Goal: Find specific page/section: Find specific page/section

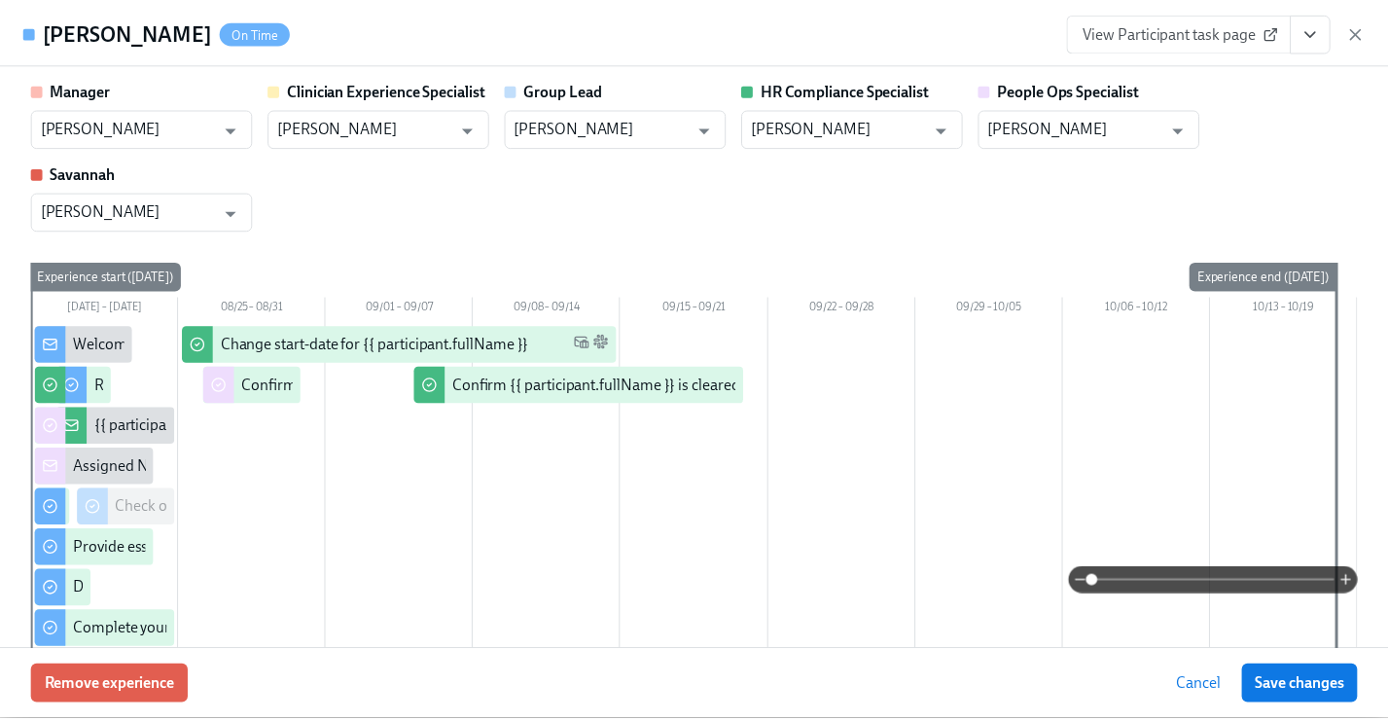
scroll to position [385, 0]
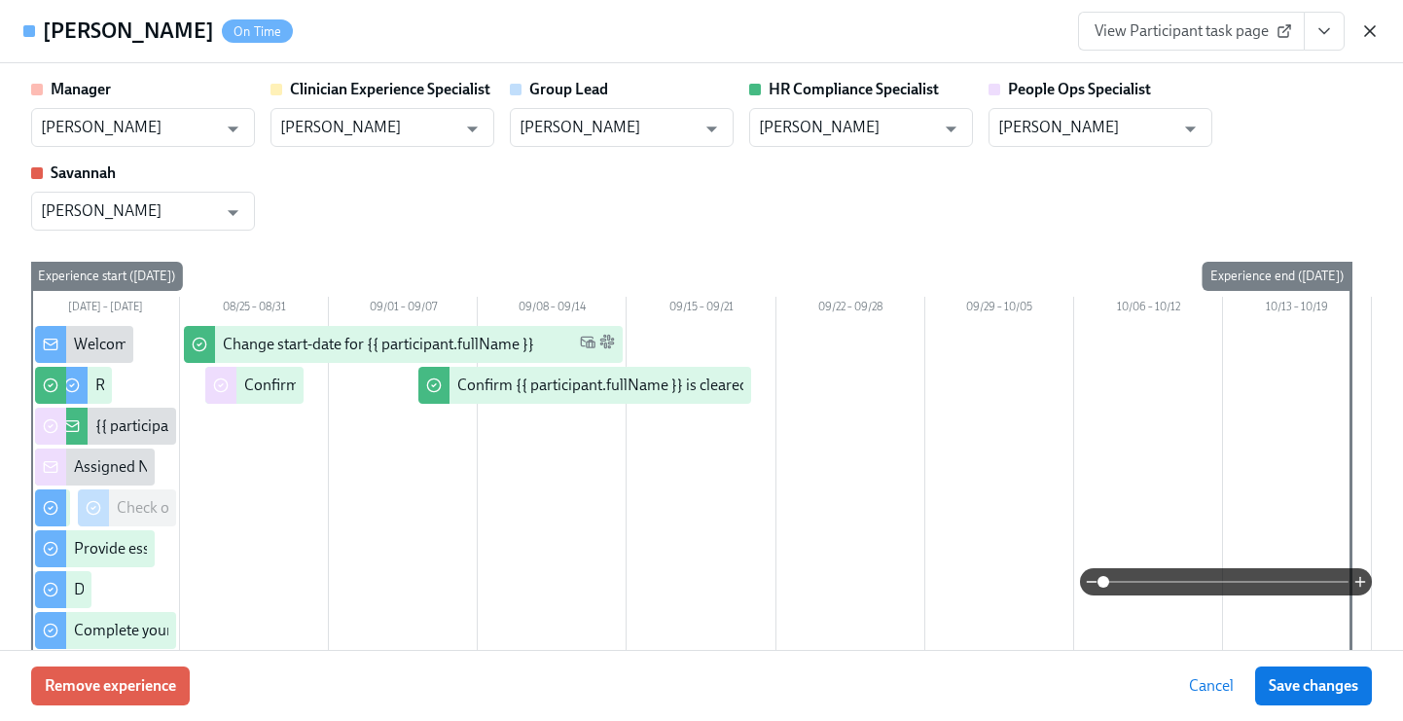
click at [1377, 36] on icon "button" at bounding box center [1369, 30] width 19 height 19
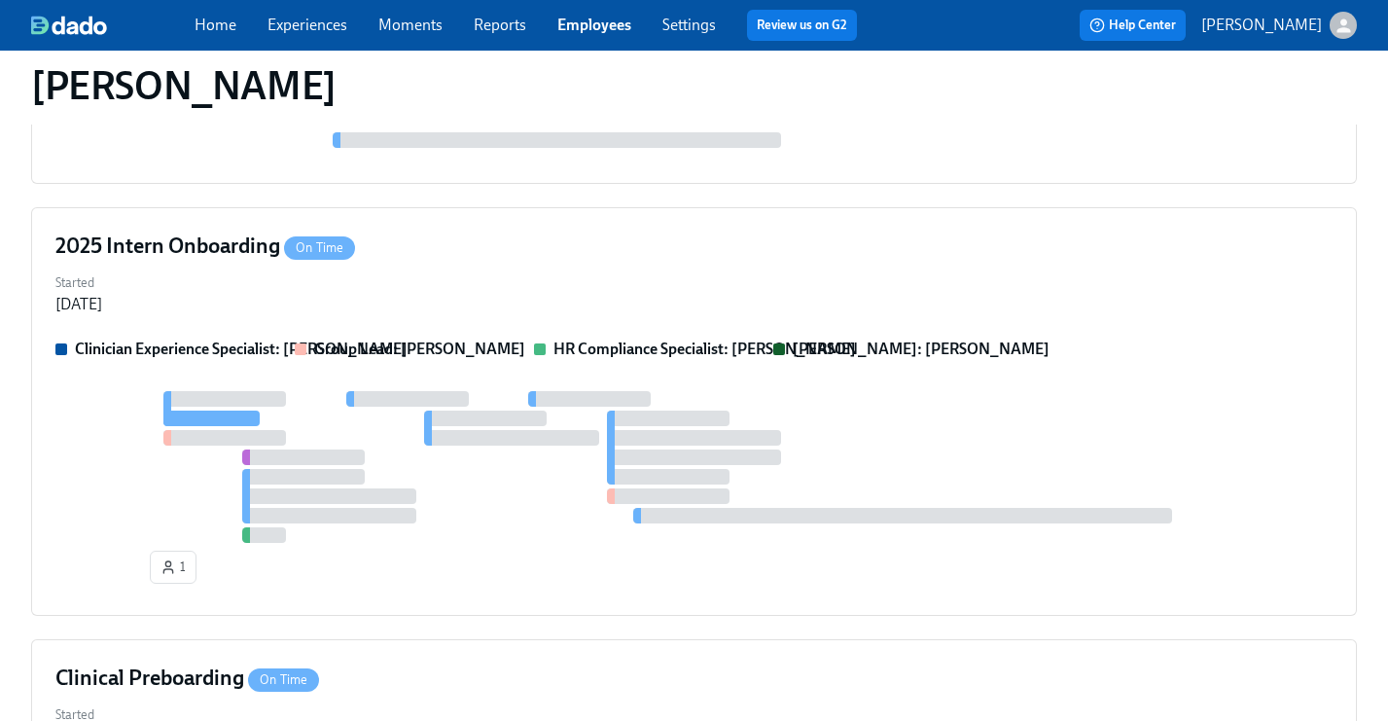
click at [579, 25] on link "Employees" at bounding box center [594, 25] width 74 height 18
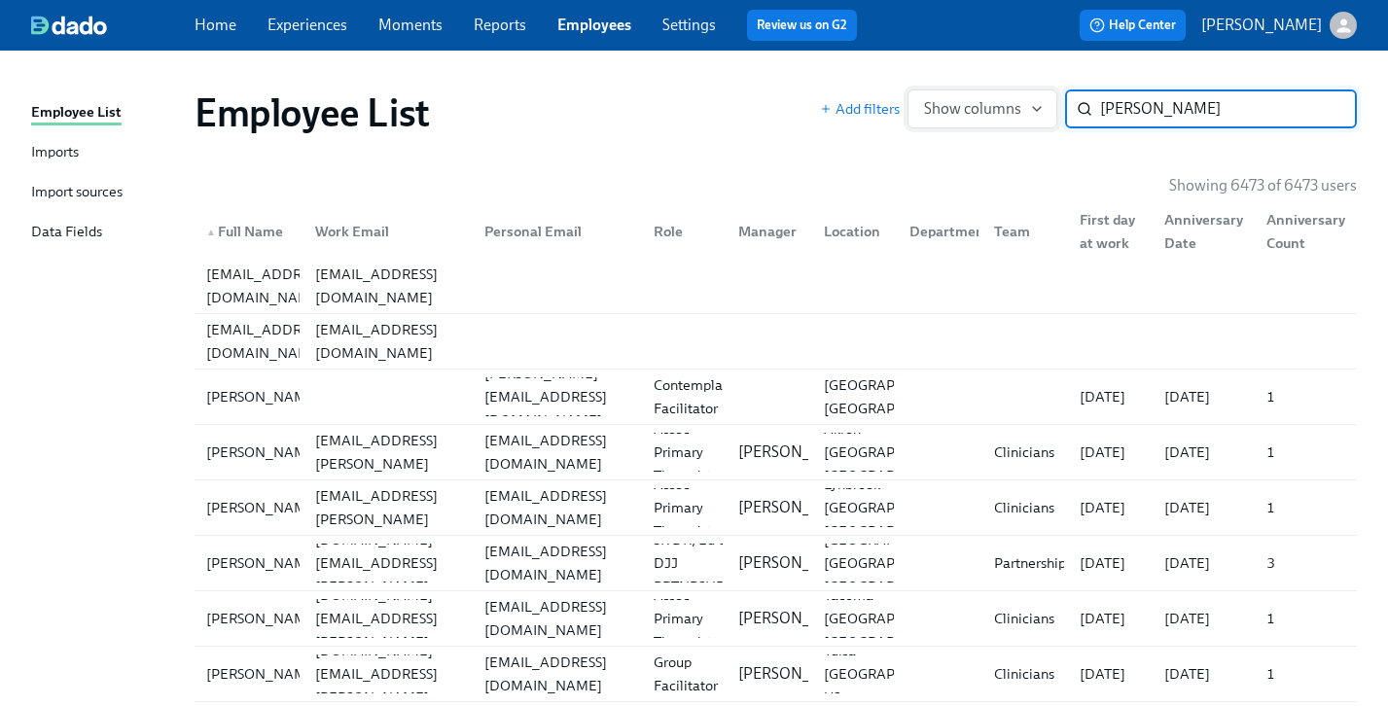
type input "[PERSON_NAME]"
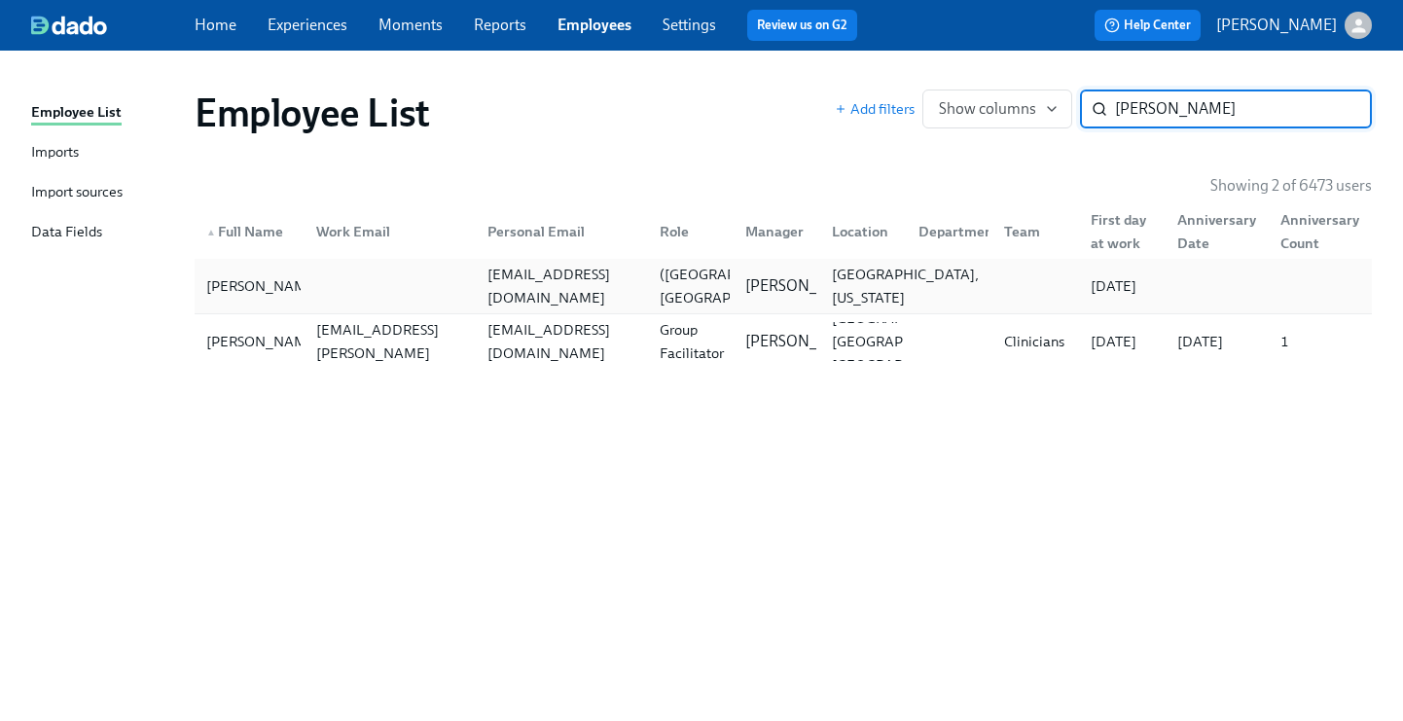
click at [819, 279] on div "[GEOGRAPHIC_DATA], [US_STATE]" at bounding box center [859, 286] width 87 height 39
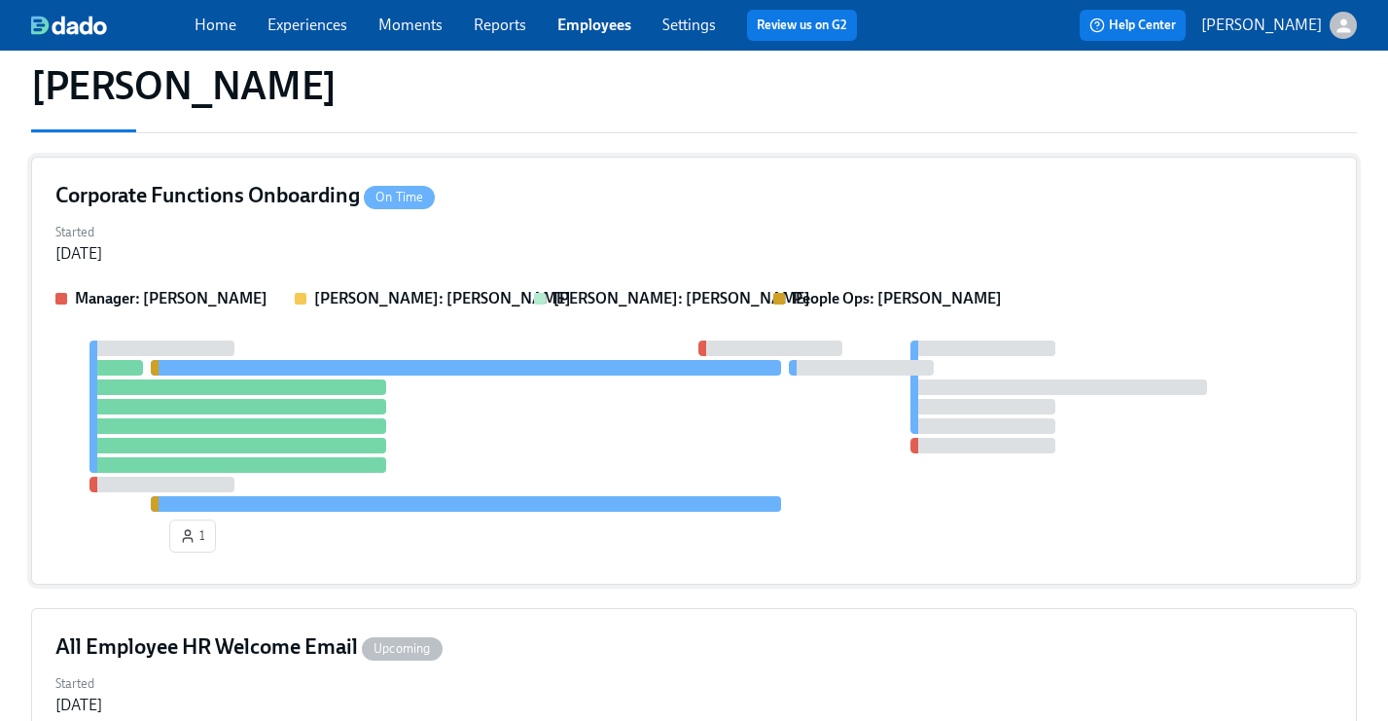
scroll to position [213, 0]
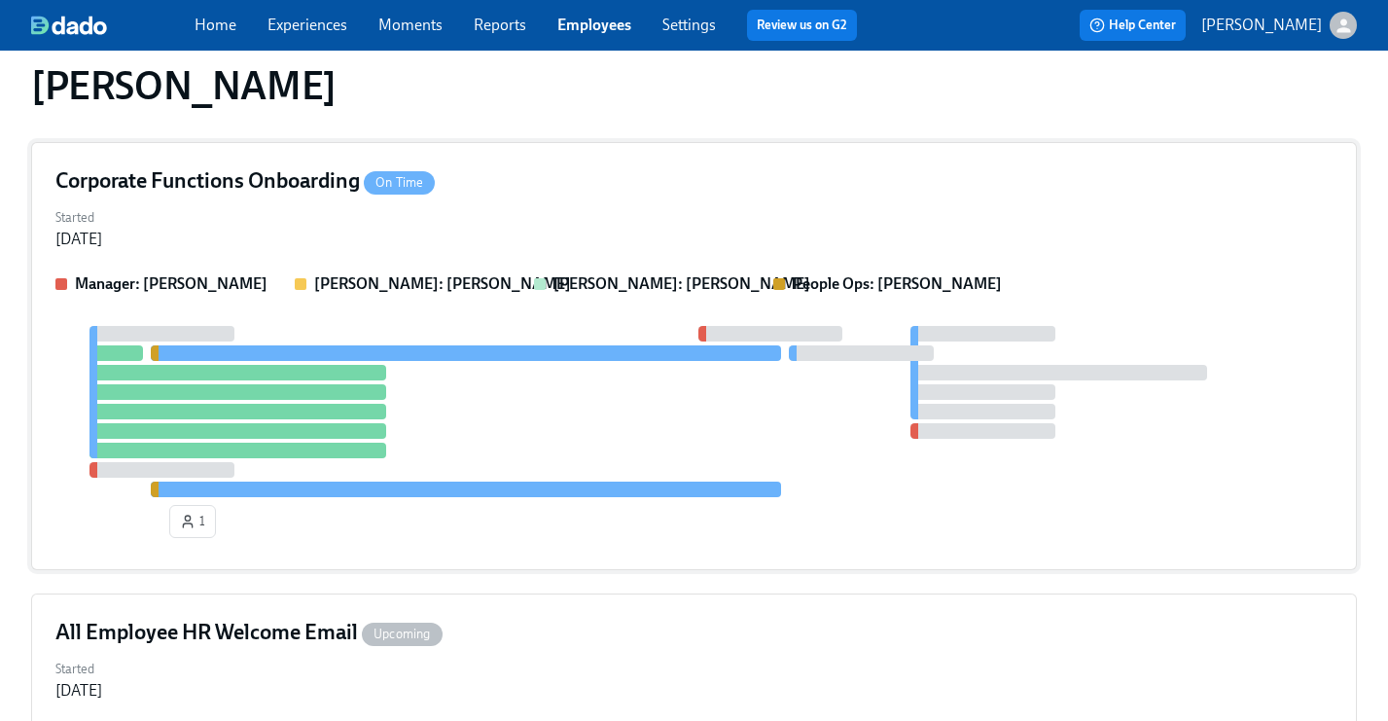
click at [620, 306] on div "Manager: [PERSON_NAME] [PERSON_NAME]: [PERSON_NAME] [PERSON_NAME]: [PERSON_NAME…" at bounding box center [693, 409] width 1277 height 272
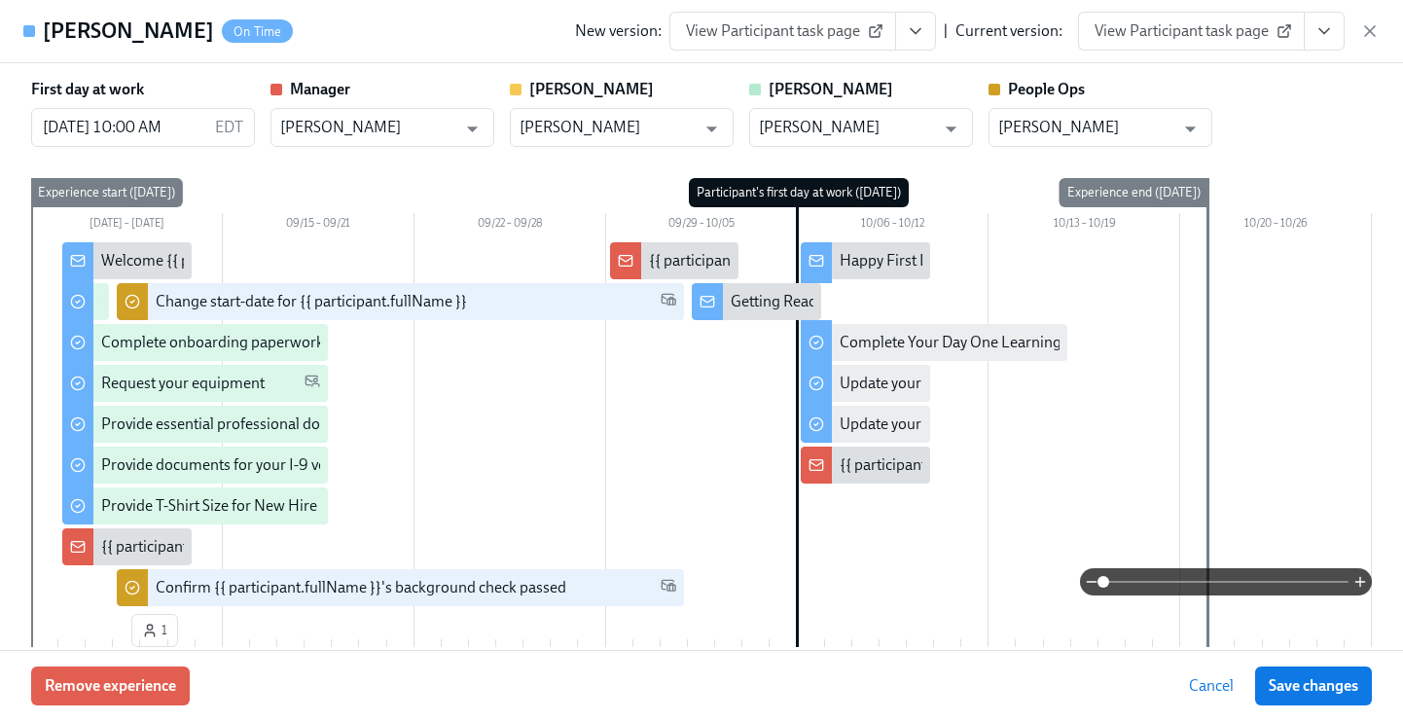
click at [1319, 35] on icon "View task page" at bounding box center [1323, 30] width 19 height 19
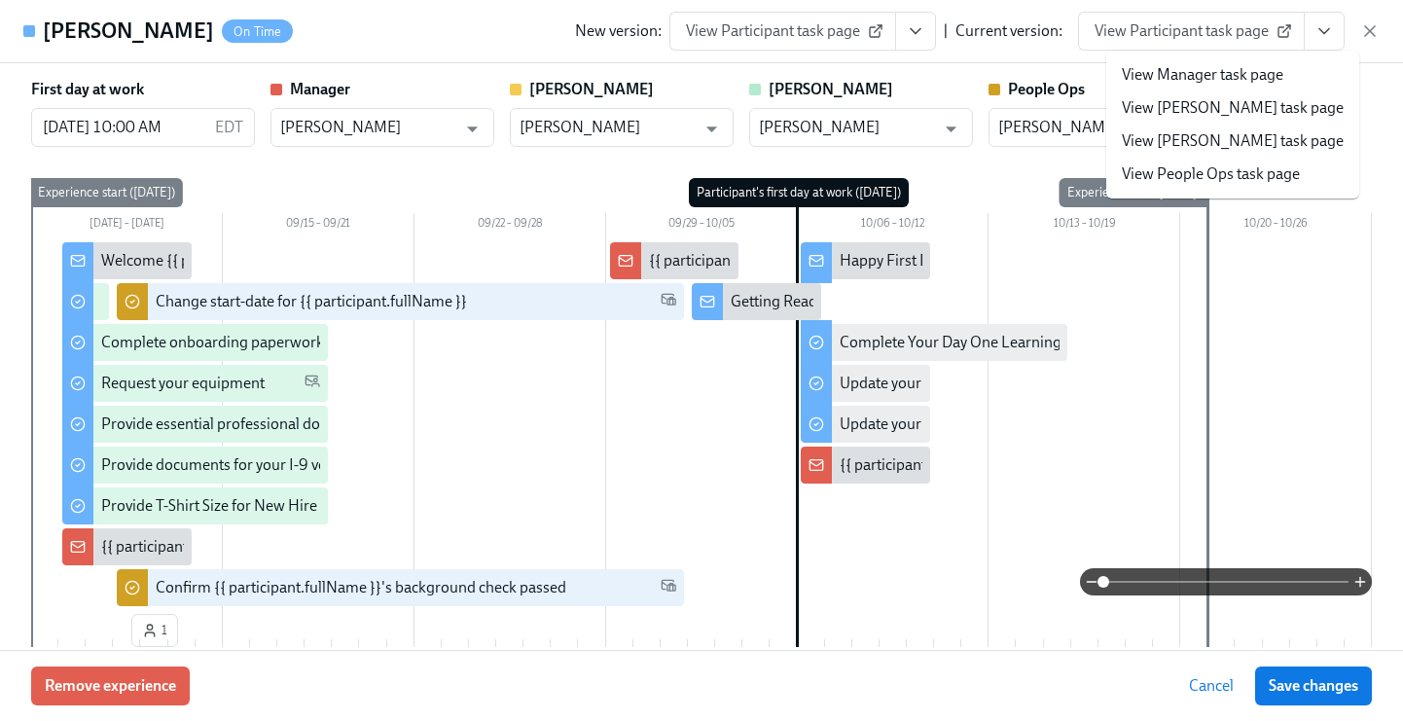
click at [1268, 179] on link "View People Ops task page" at bounding box center [1211, 173] width 178 height 21
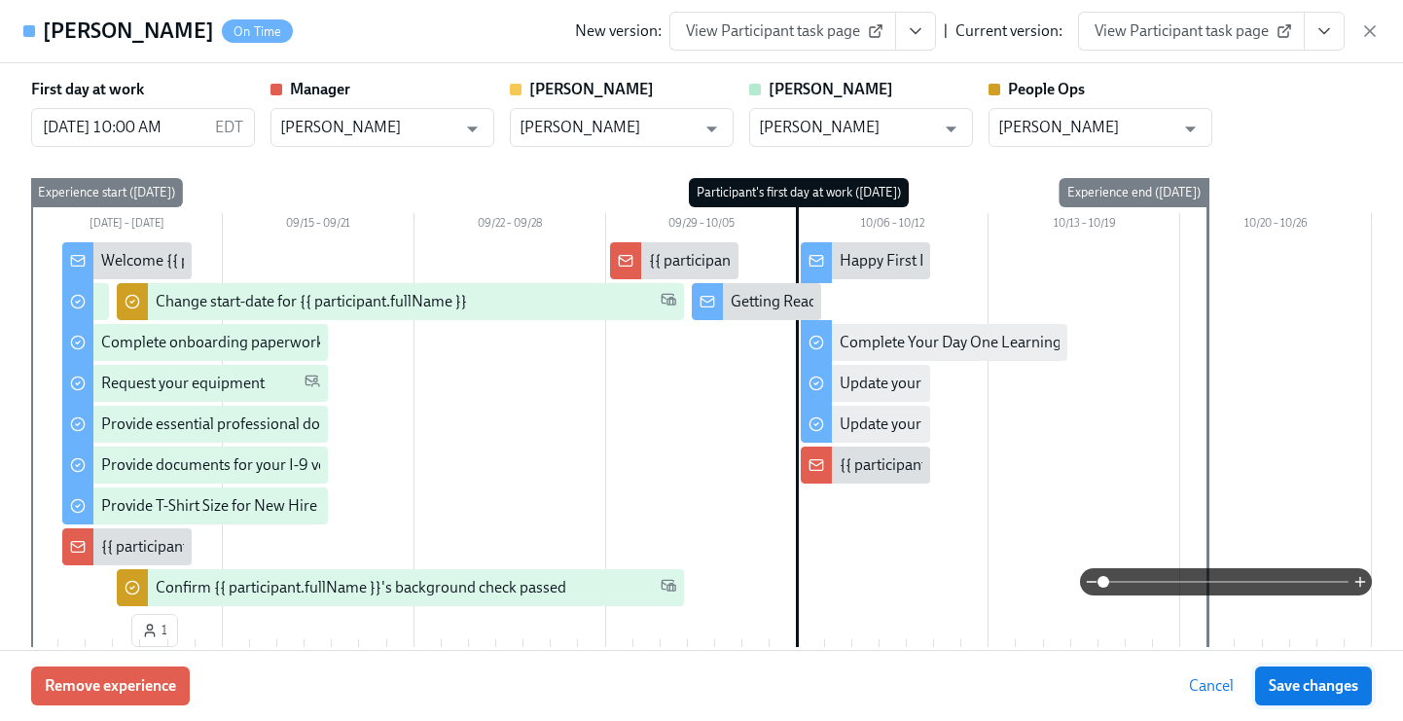
click at [1293, 670] on button "Save changes" at bounding box center [1313, 685] width 117 height 39
click at [1363, 30] on icon "button" at bounding box center [1369, 30] width 19 height 19
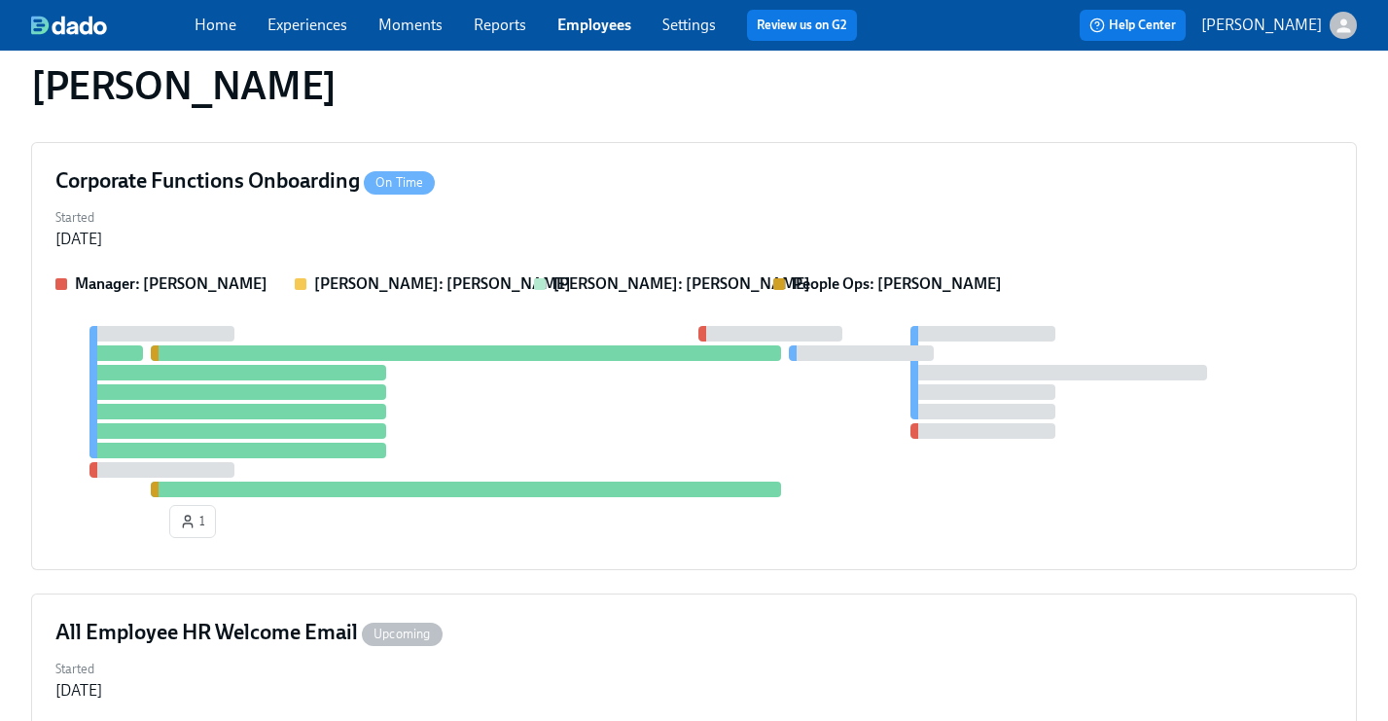
click at [577, 18] on link "Employees" at bounding box center [594, 25] width 74 height 18
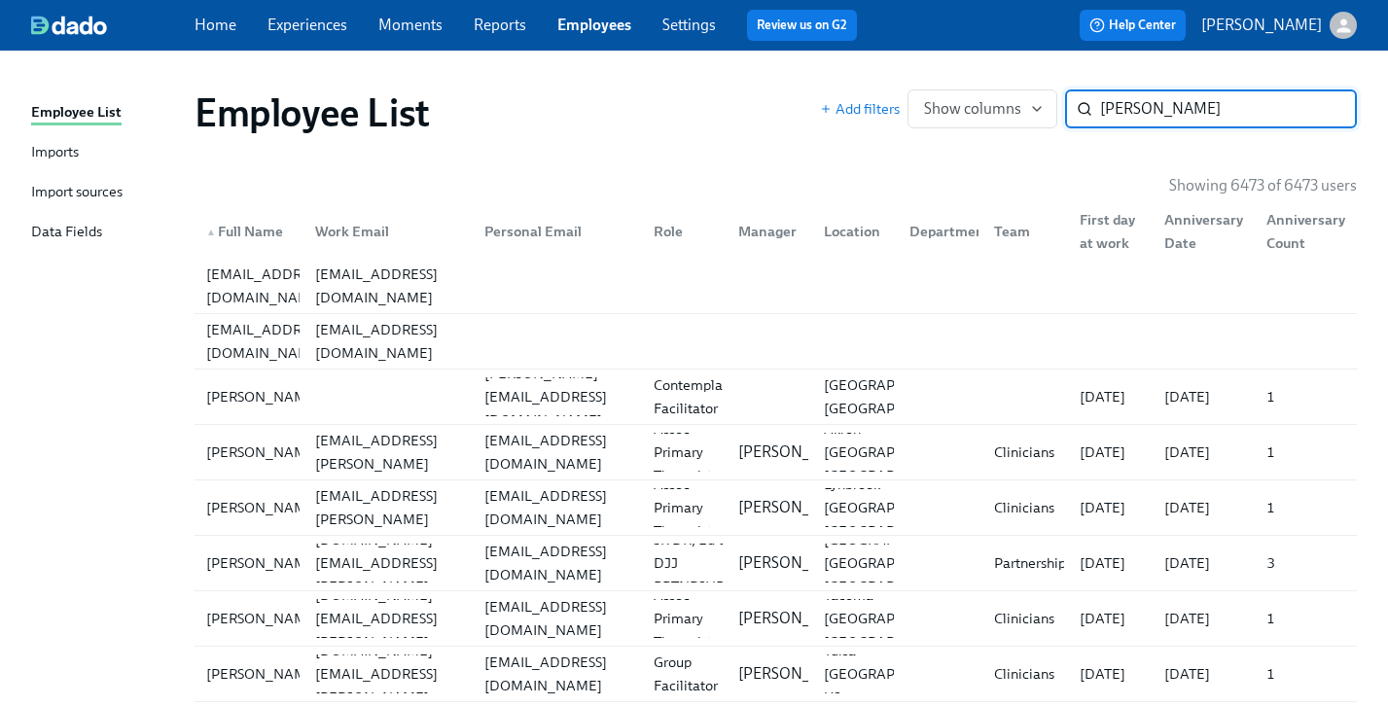
type input "[PERSON_NAME]"
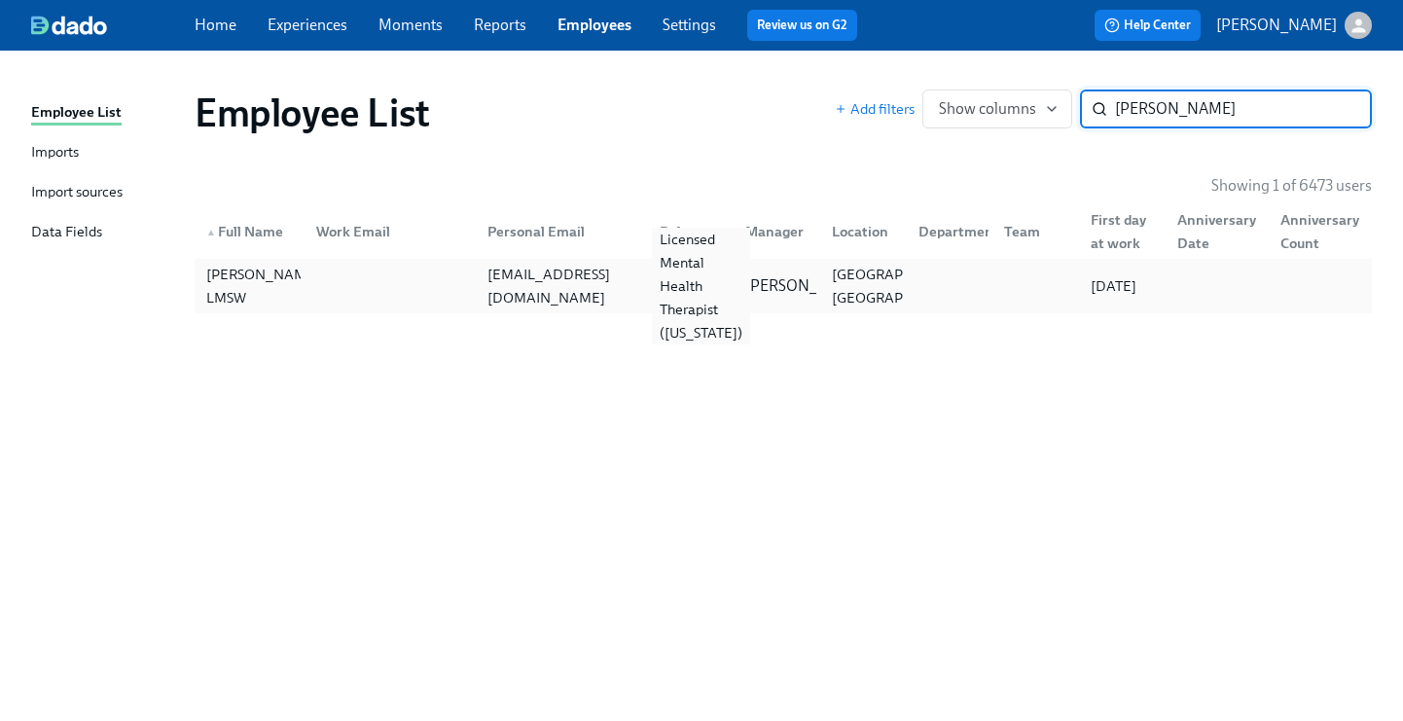
click at [669, 295] on div "Licensed Mental Health Therapist ([US_STATE])" at bounding box center [701, 286] width 98 height 117
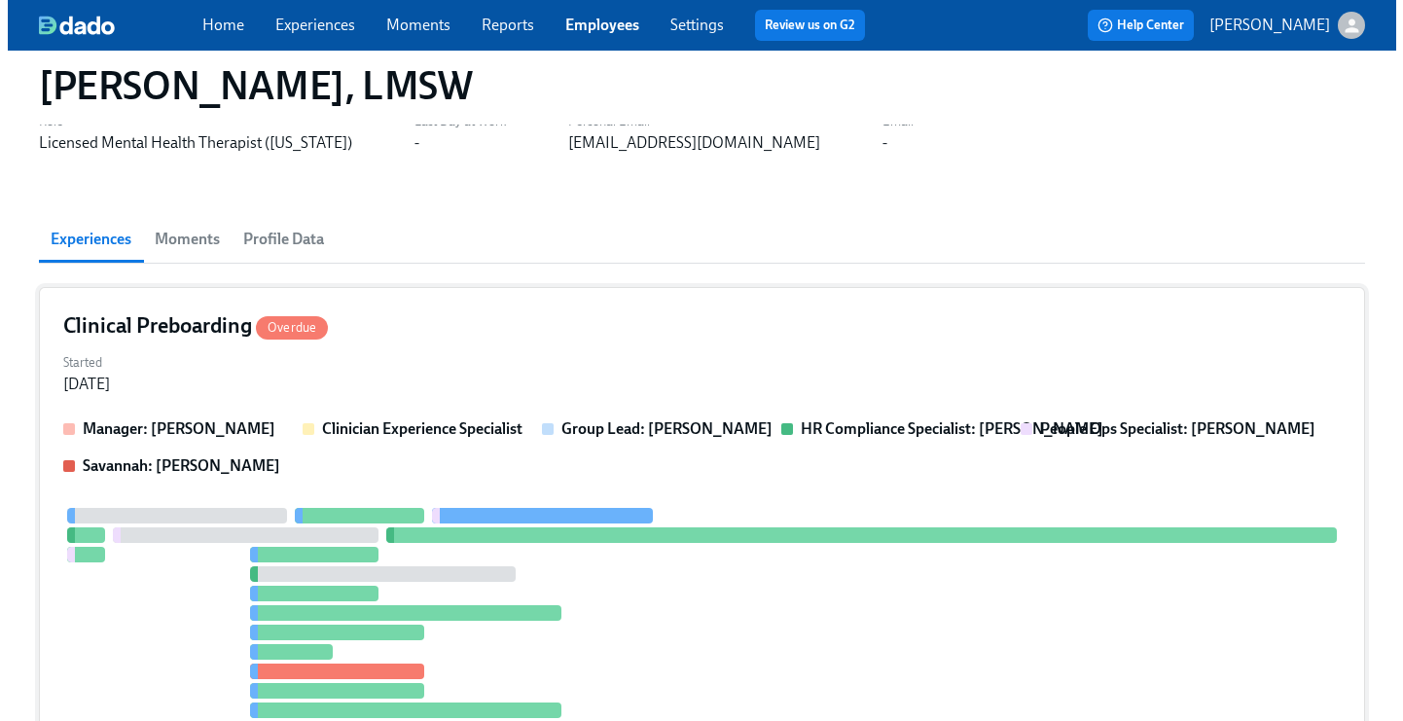
scroll to position [72, 0]
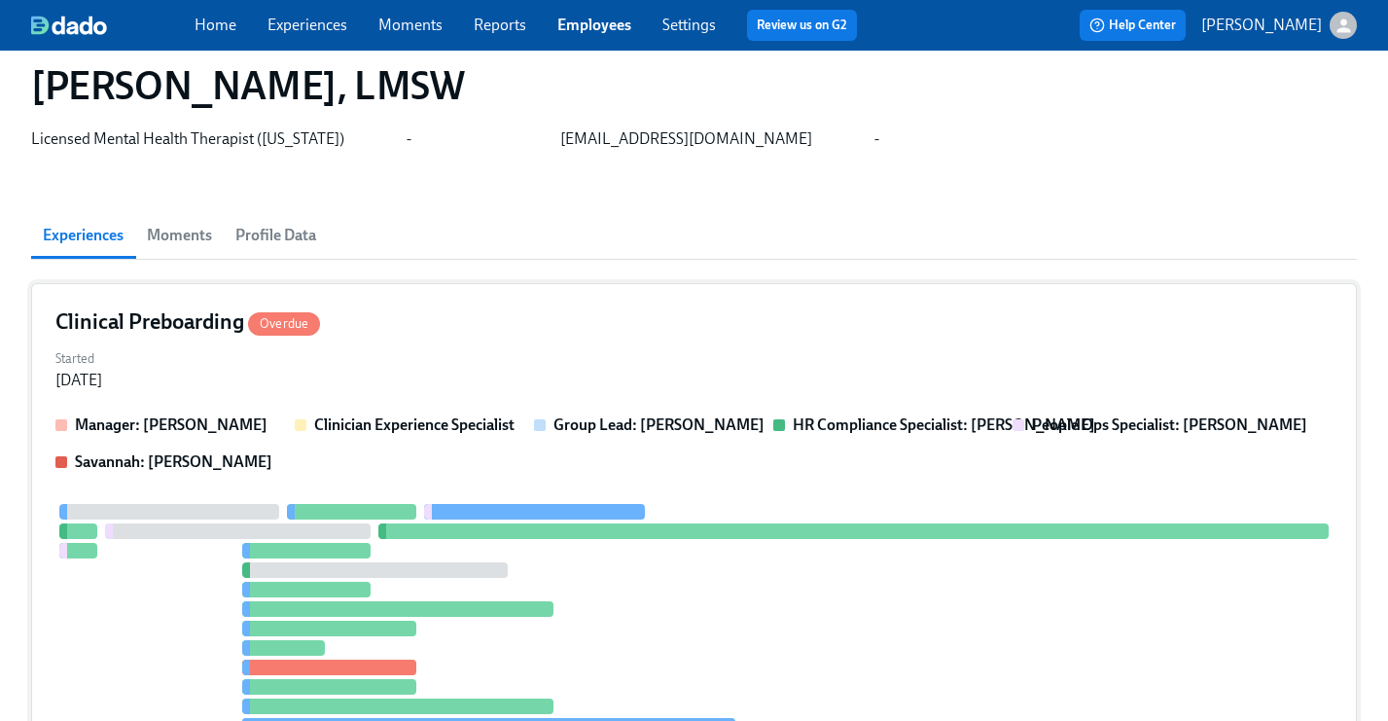
click at [554, 355] on div "Started [DATE]" at bounding box center [693, 367] width 1277 height 47
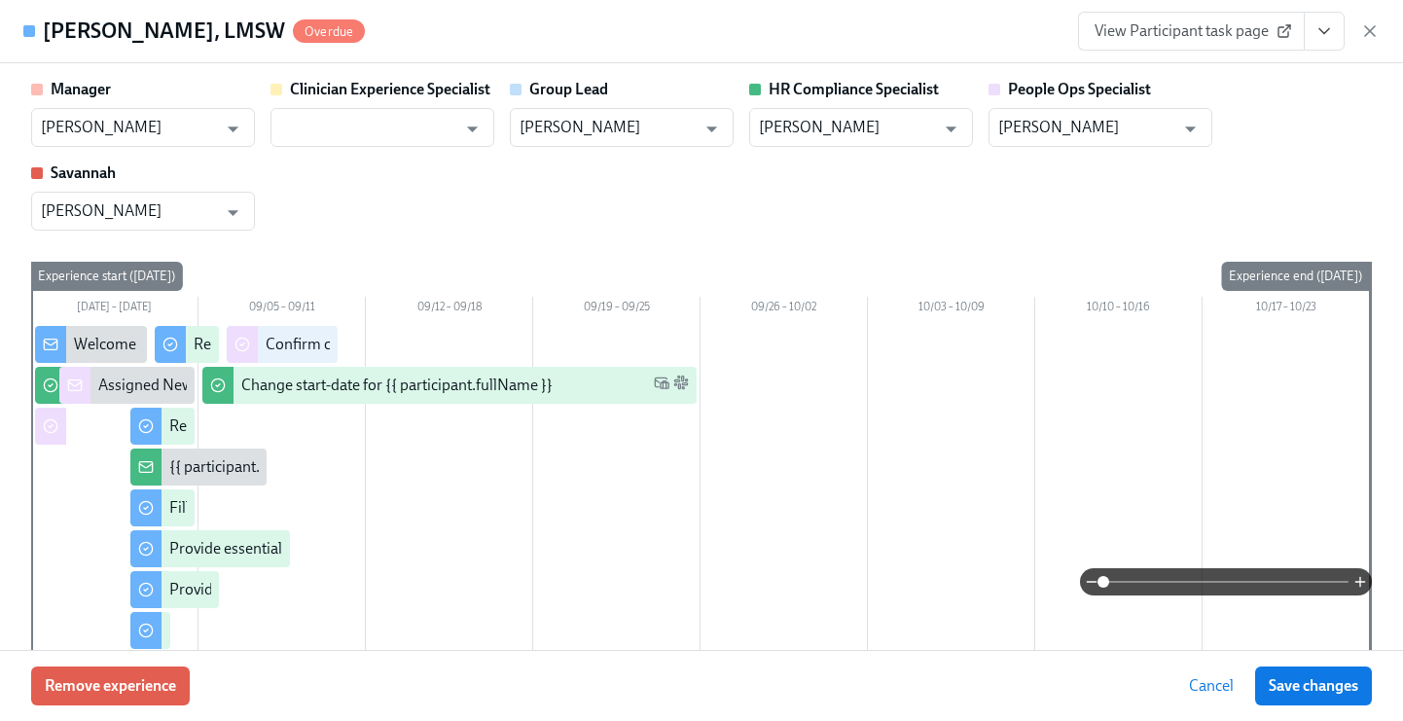
click at [1328, 35] on icon "View task page" at bounding box center [1323, 30] width 19 height 19
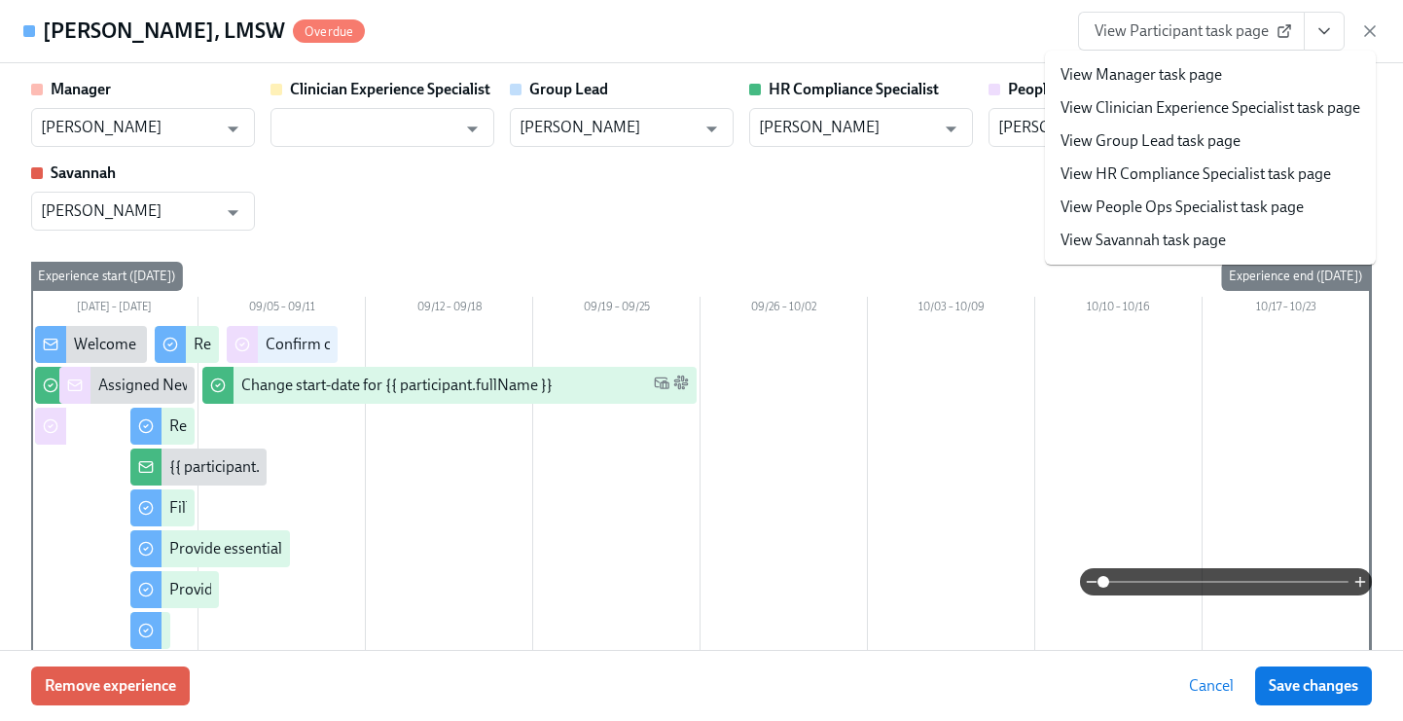
click at [1213, 207] on link "View People Ops Specialist task page" at bounding box center [1181, 207] width 243 height 21
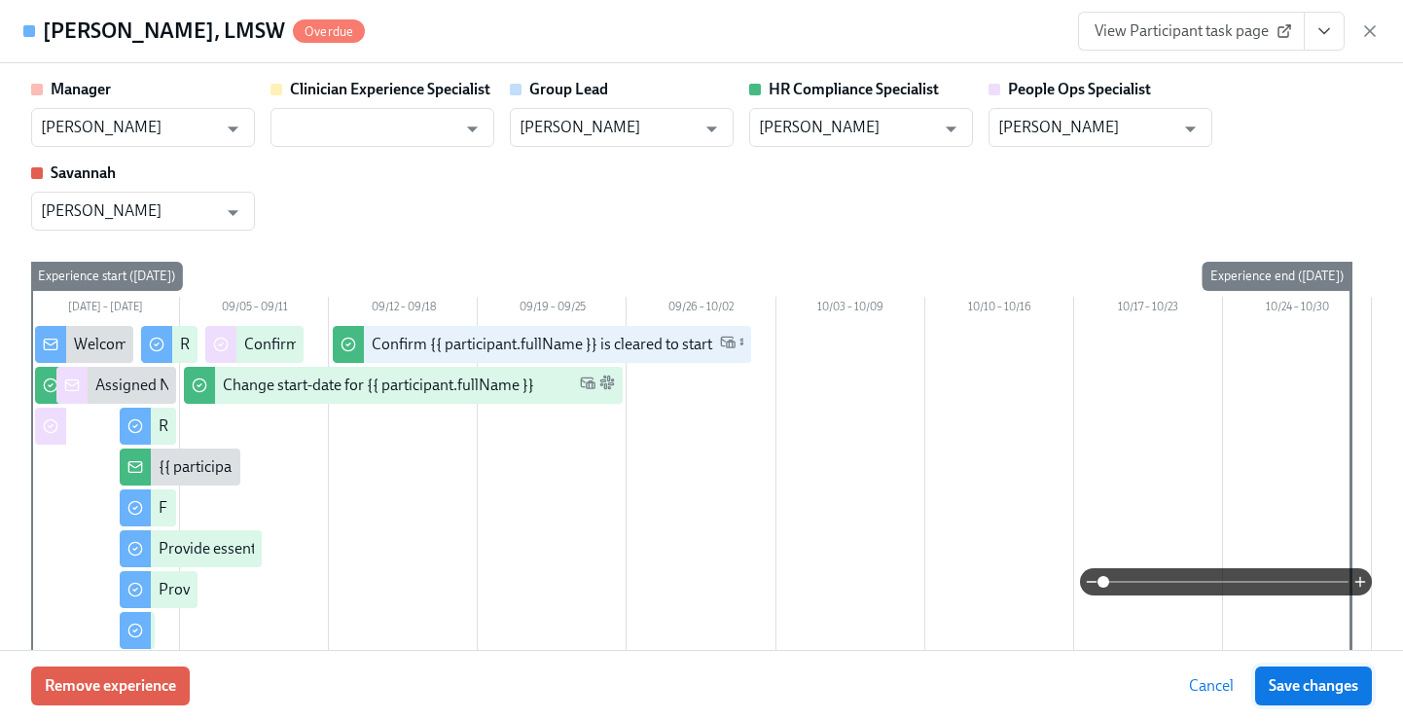
click at [1295, 680] on span "Save changes" at bounding box center [1314, 685] width 90 height 19
